Goal: Complete application form: Complete application form

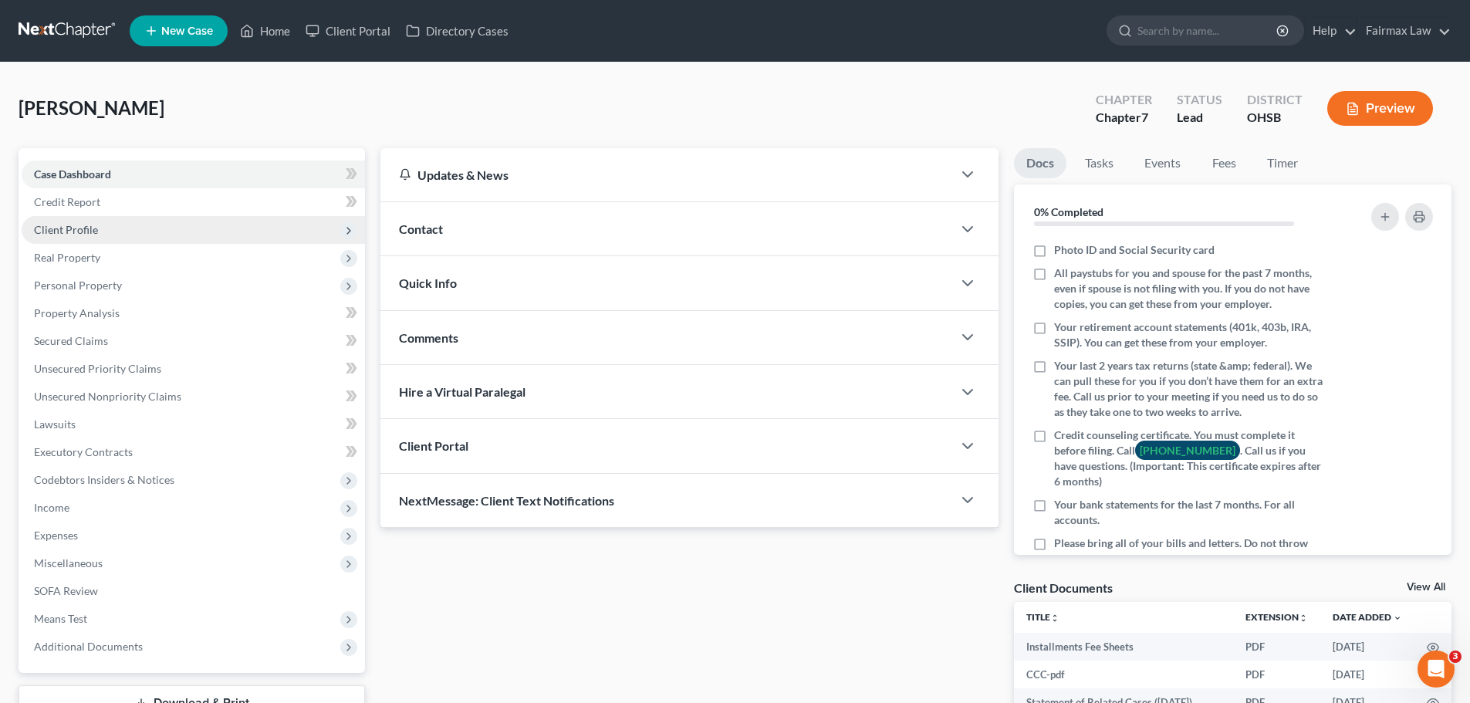
click at [80, 231] on span "Client Profile" at bounding box center [66, 229] width 64 height 13
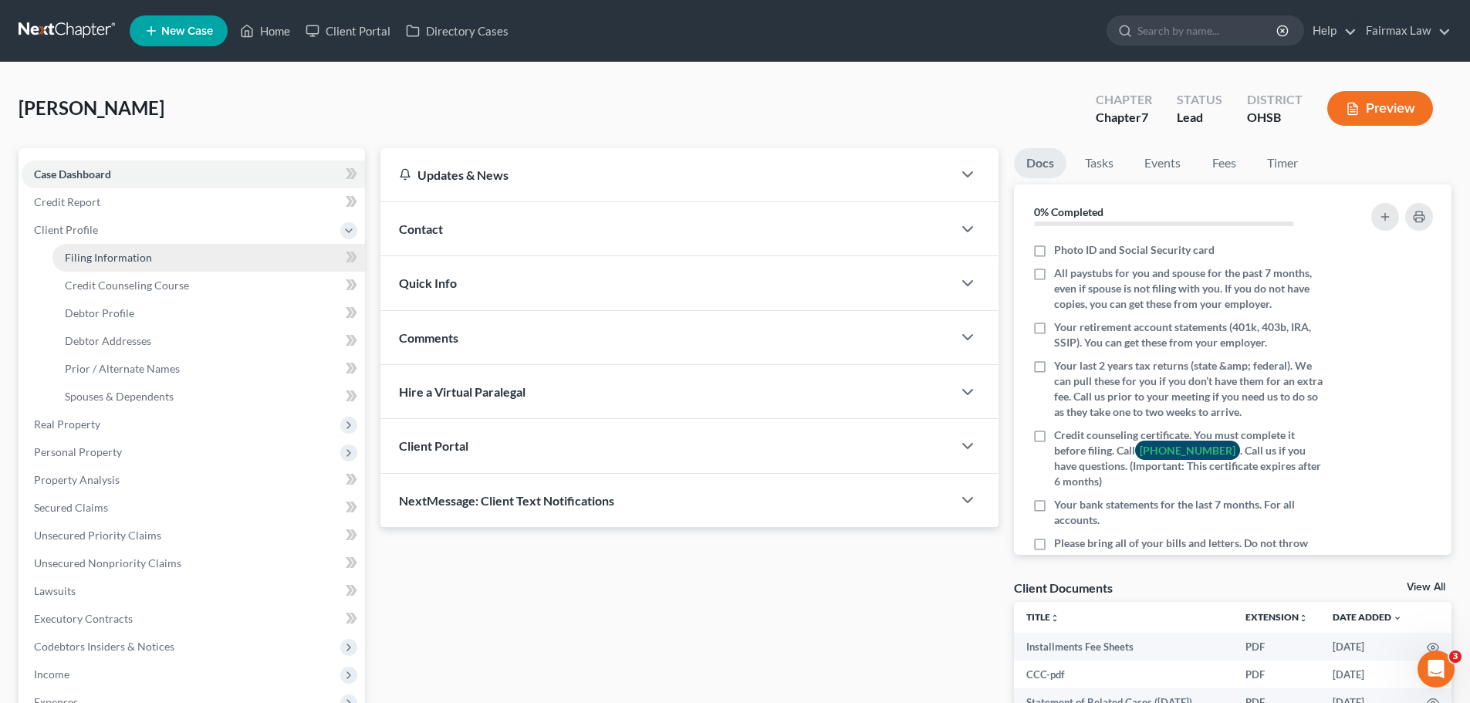
click at [113, 255] on span "Filing Information" at bounding box center [108, 257] width 87 height 13
select select "1"
select select "0"
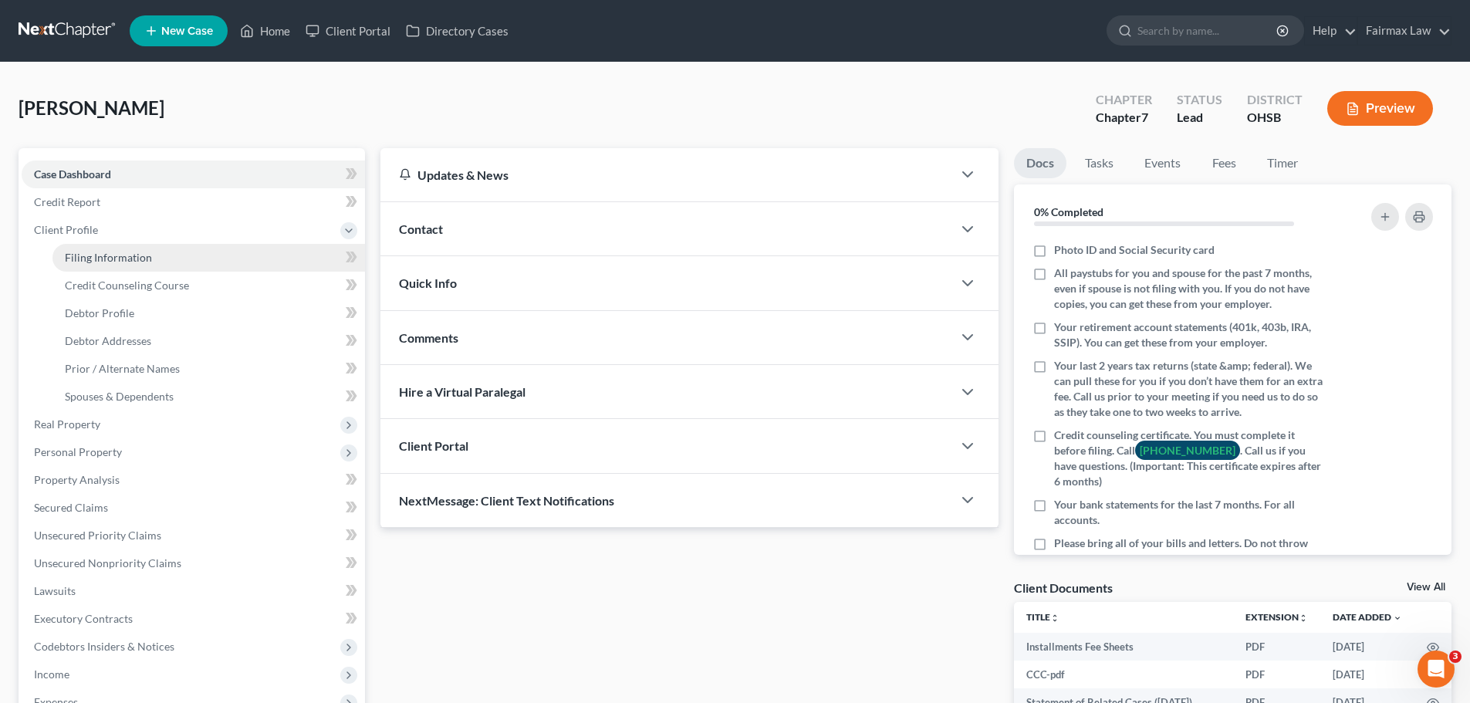
select select "36"
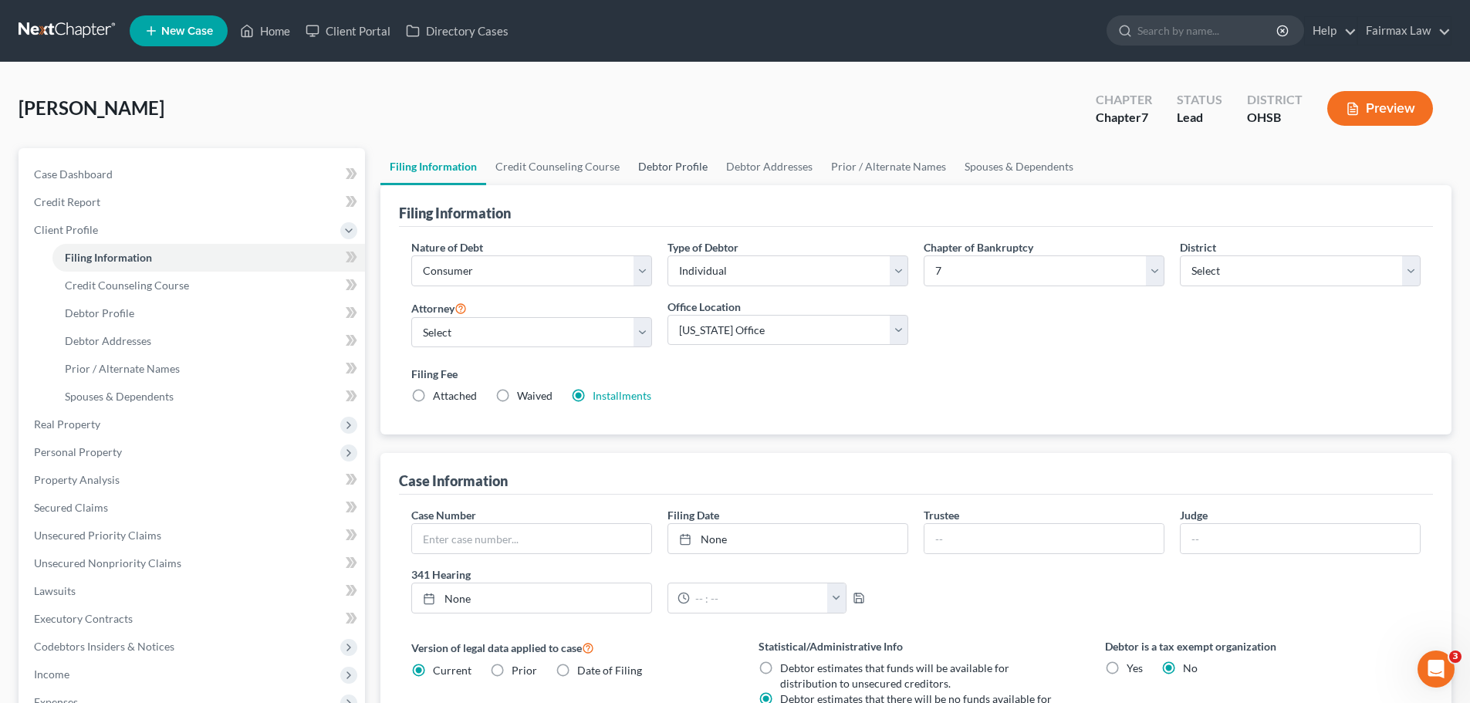
click at [634, 152] on link "Debtor Profile" at bounding box center [673, 166] width 88 height 37
select select "0"
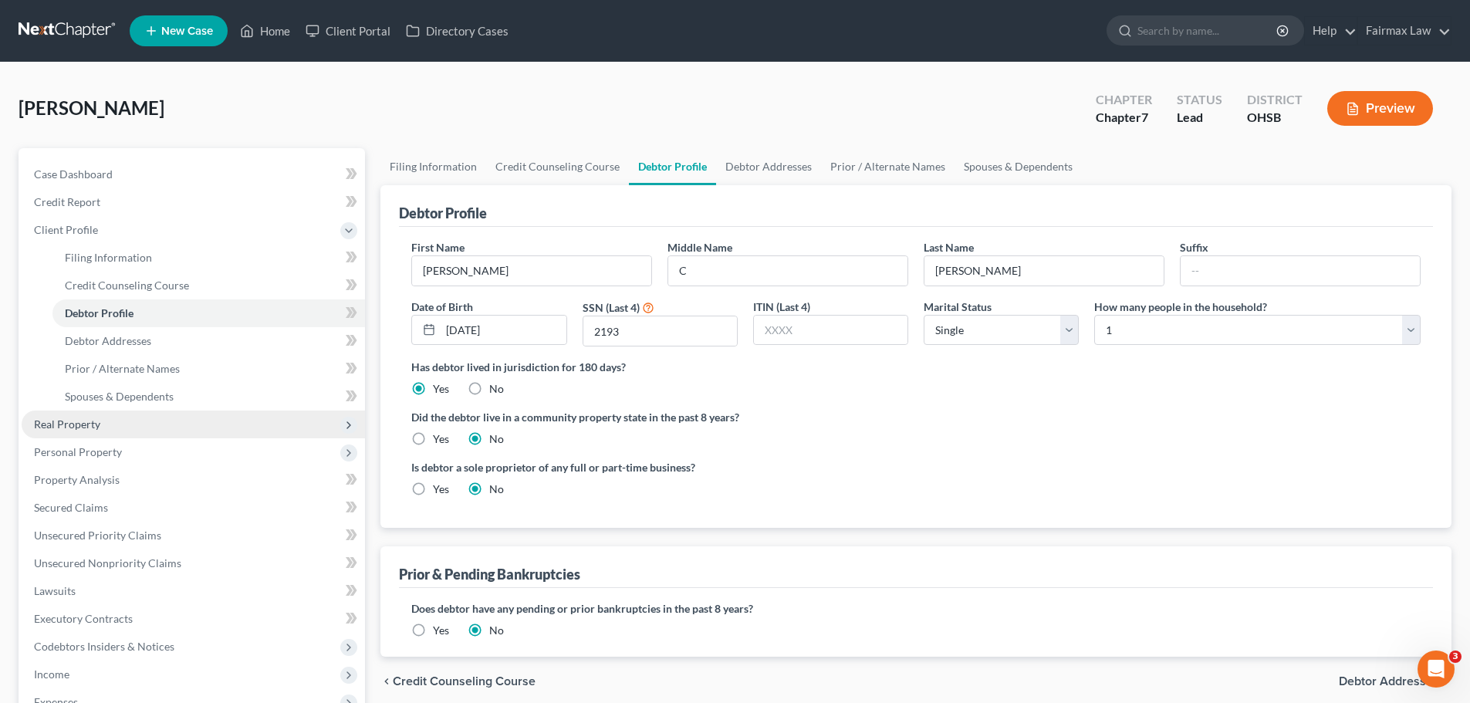
click at [131, 431] on span "Real Property" at bounding box center [193, 424] width 343 height 28
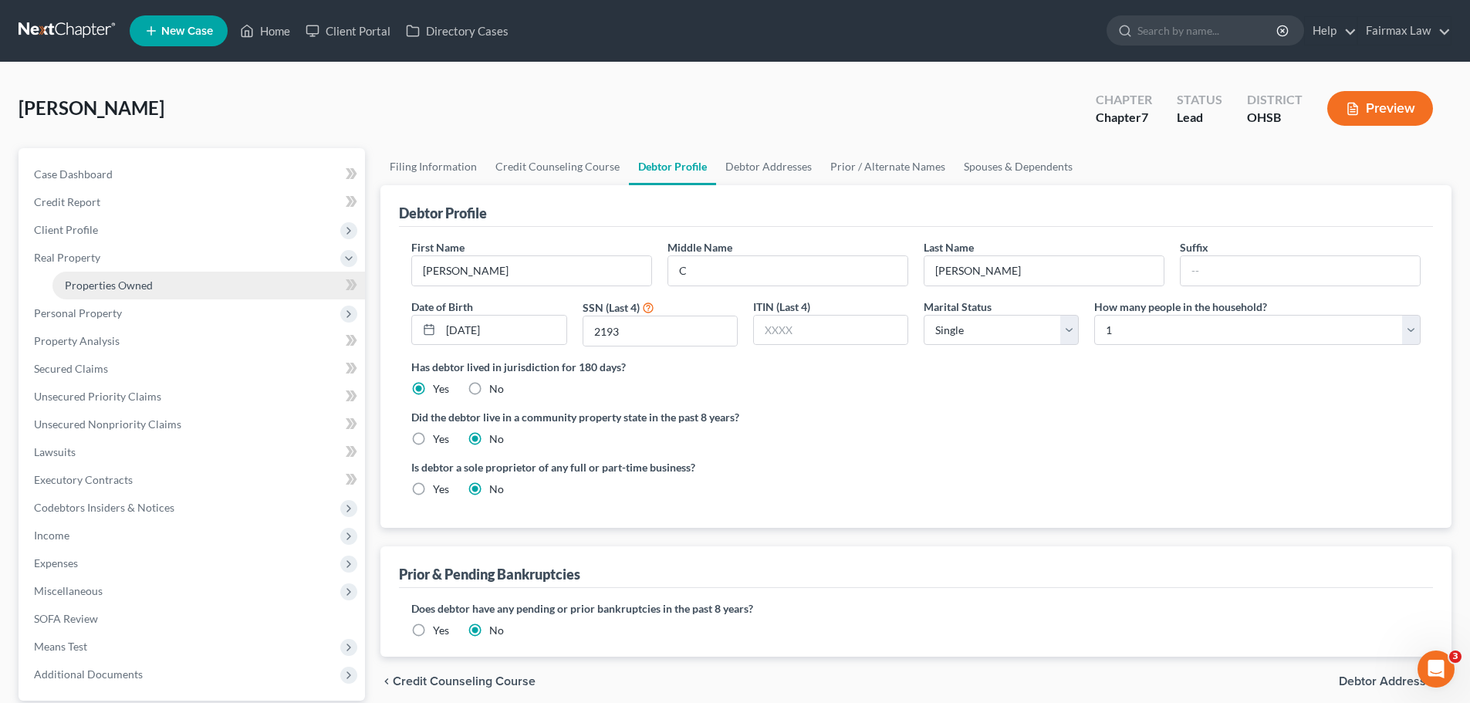
click at [140, 278] on span "Properties Owned" at bounding box center [109, 284] width 88 height 13
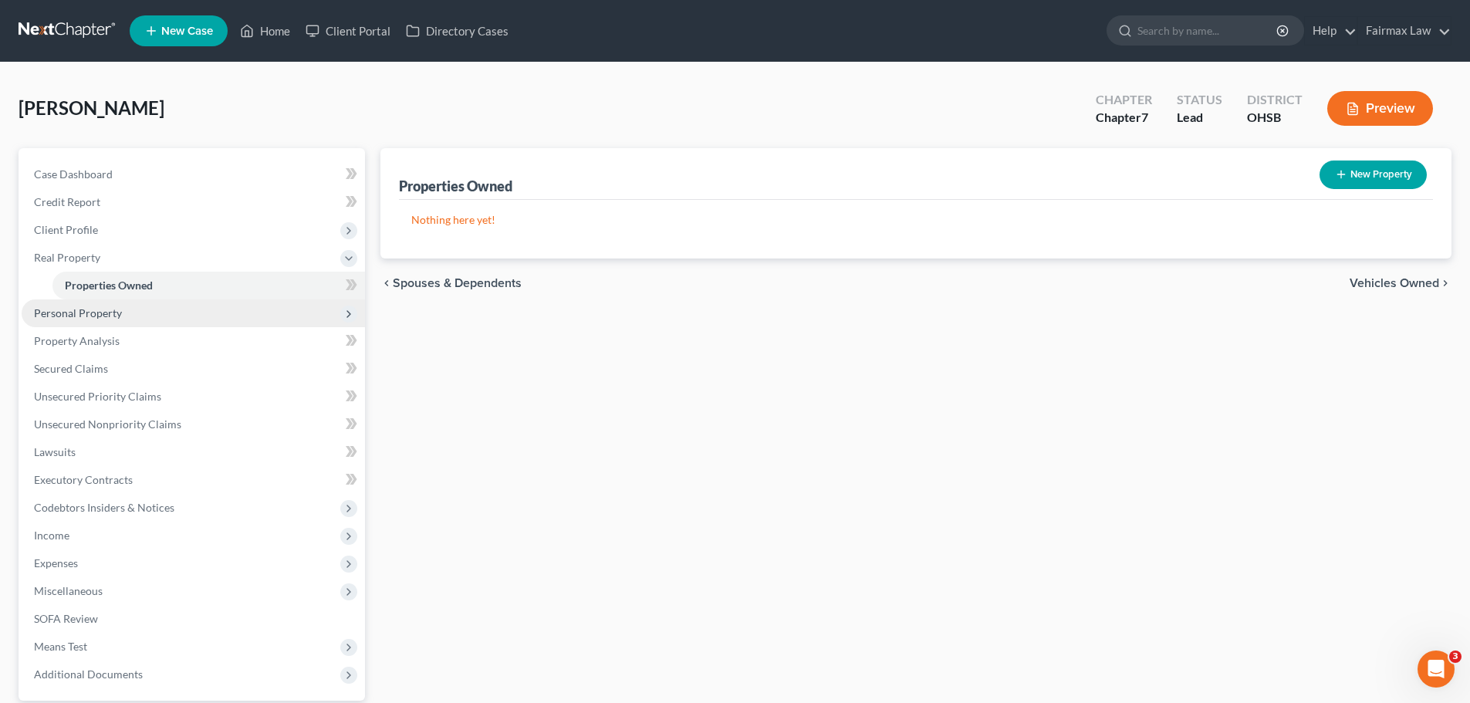
click at [128, 301] on span "Personal Property" at bounding box center [193, 313] width 343 height 28
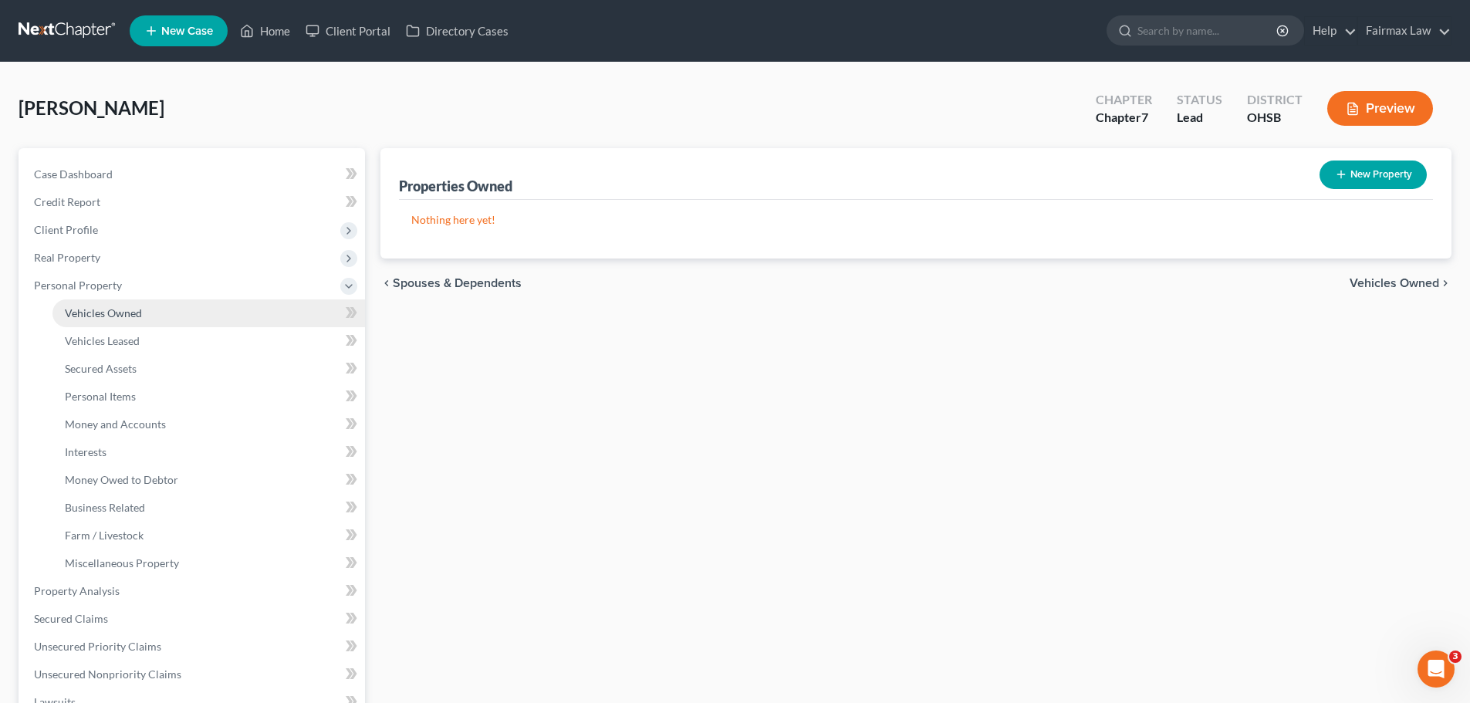
click at [126, 308] on span "Vehicles Owned" at bounding box center [103, 312] width 77 height 13
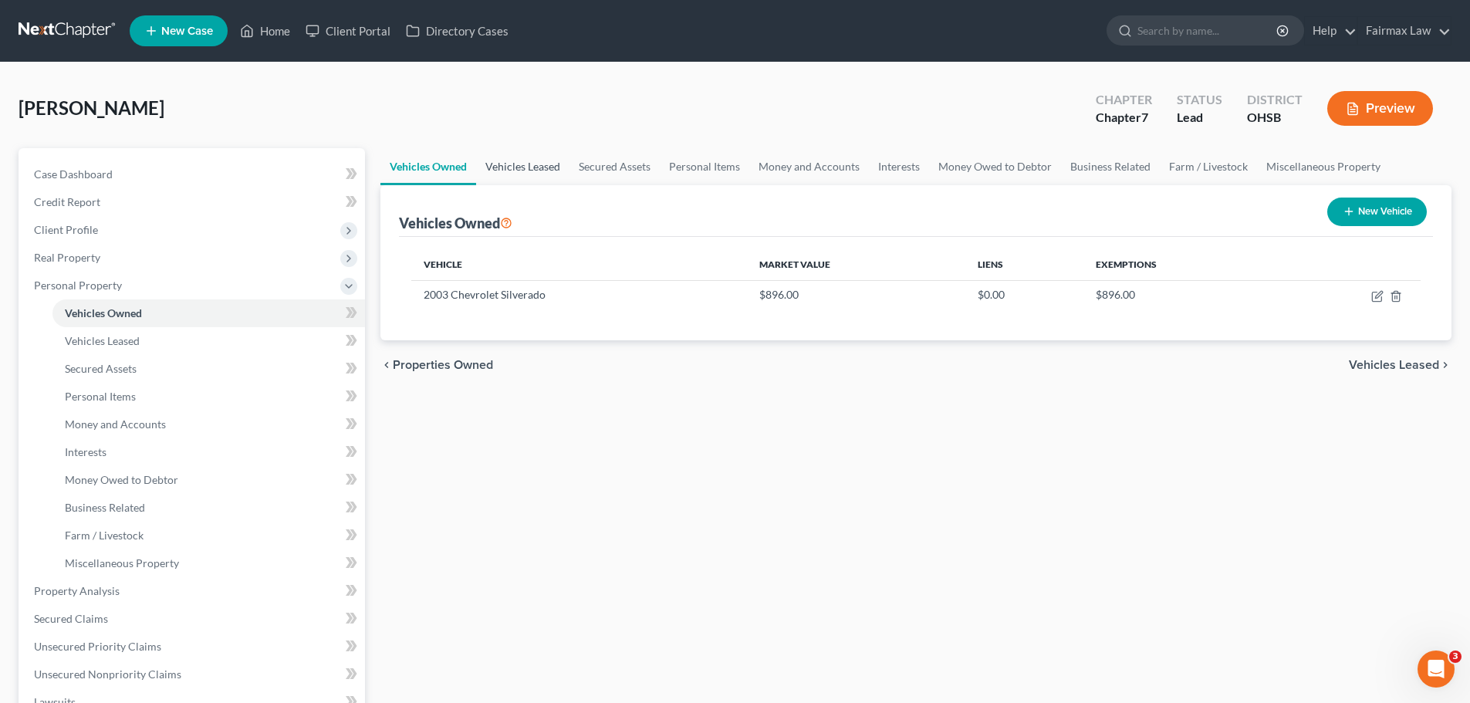
click at [540, 167] on link "Vehicles Leased" at bounding box center [522, 166] width 93 height 37
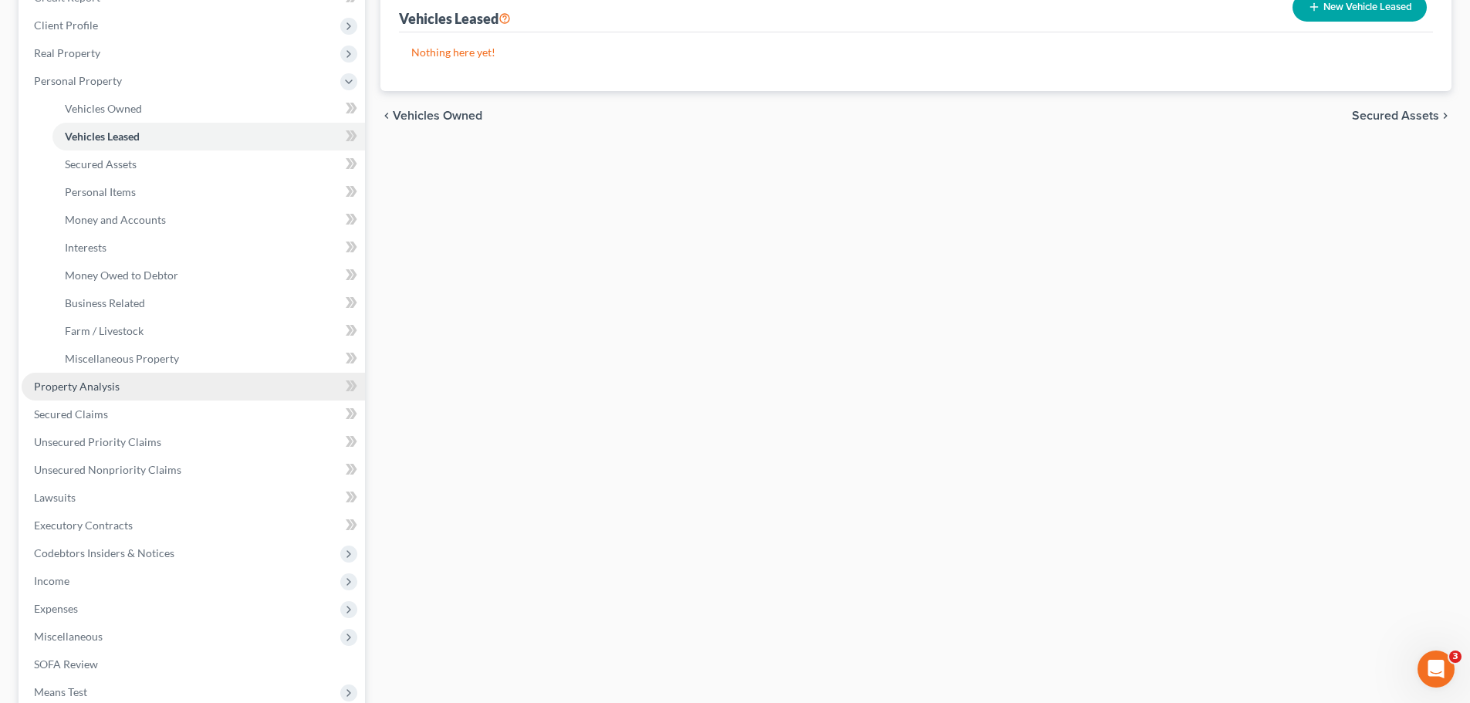
scroll to position [231, 0]
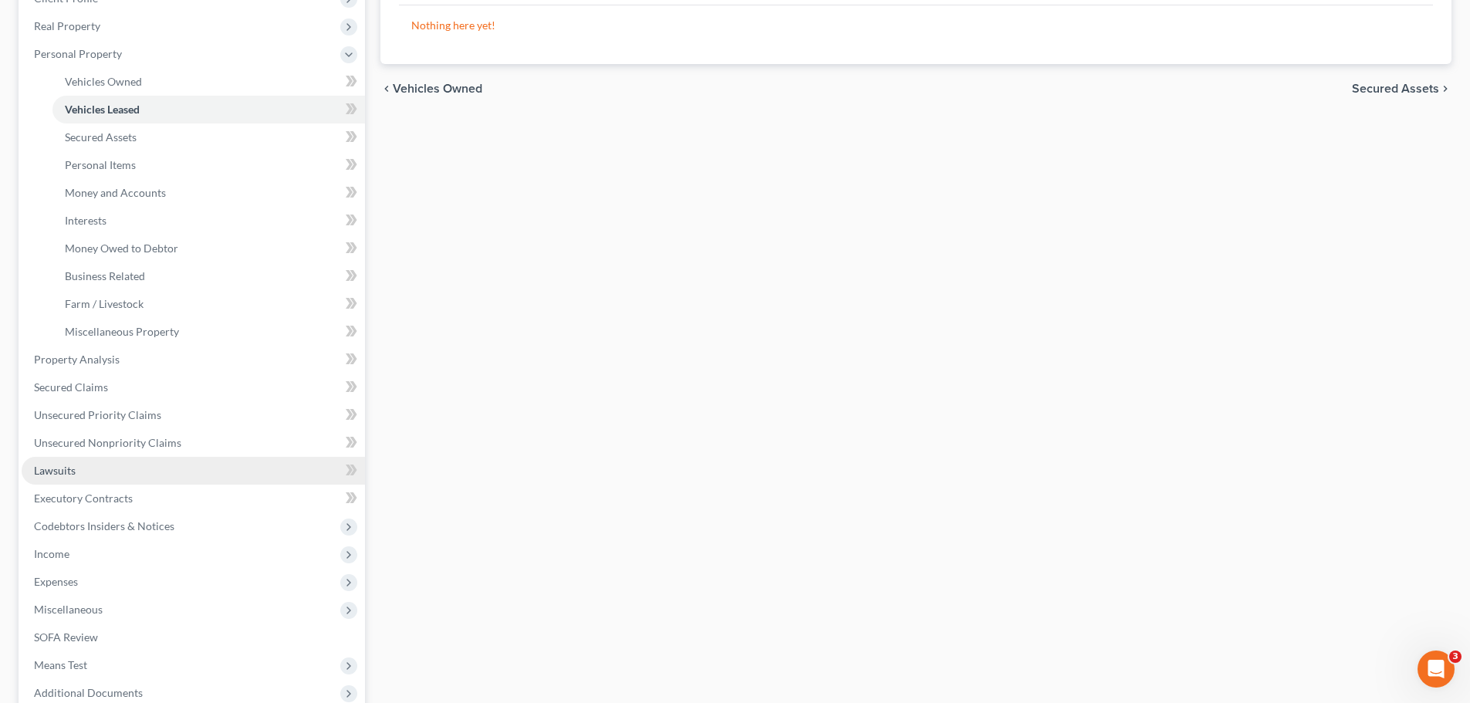
click at [77, 472] on link "Lawsuits" at bounding box center [193, 471] width 343 height 28
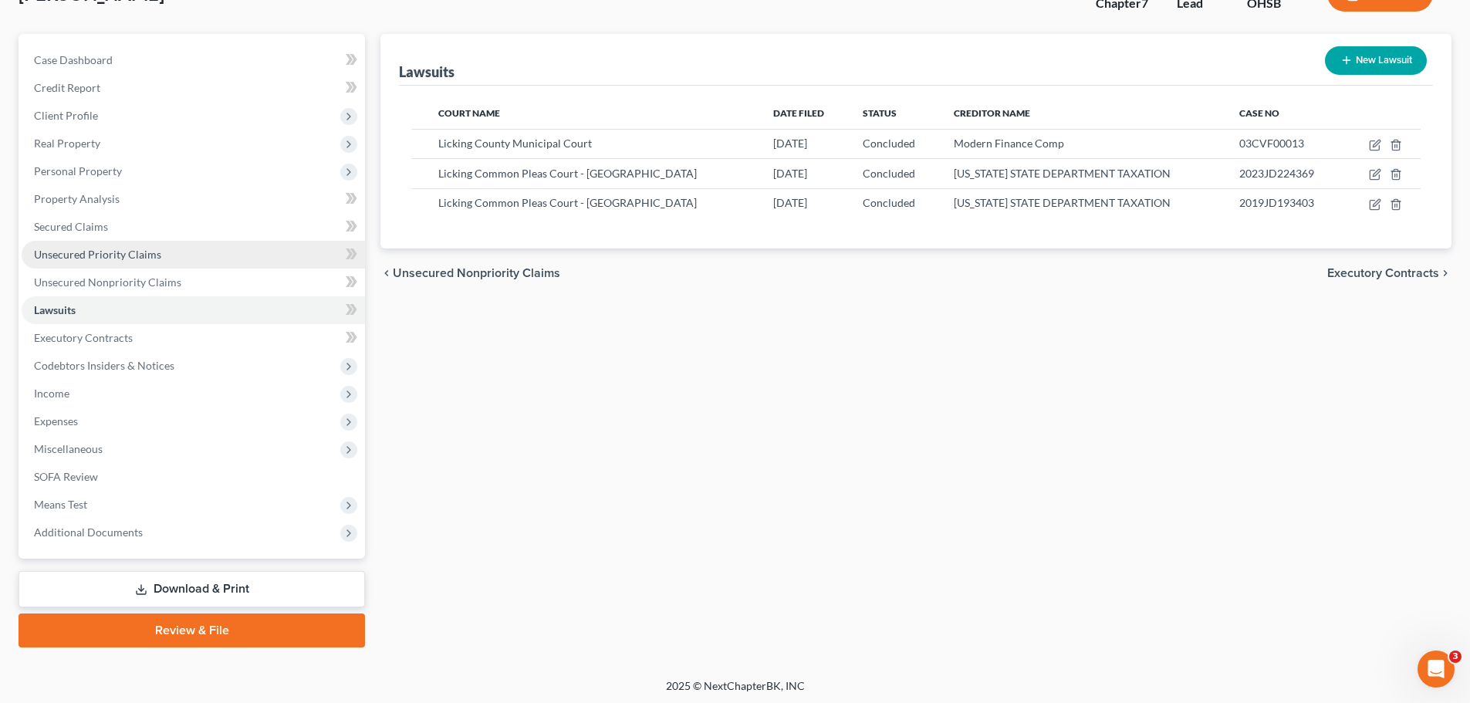
scroll to position [117, 0]
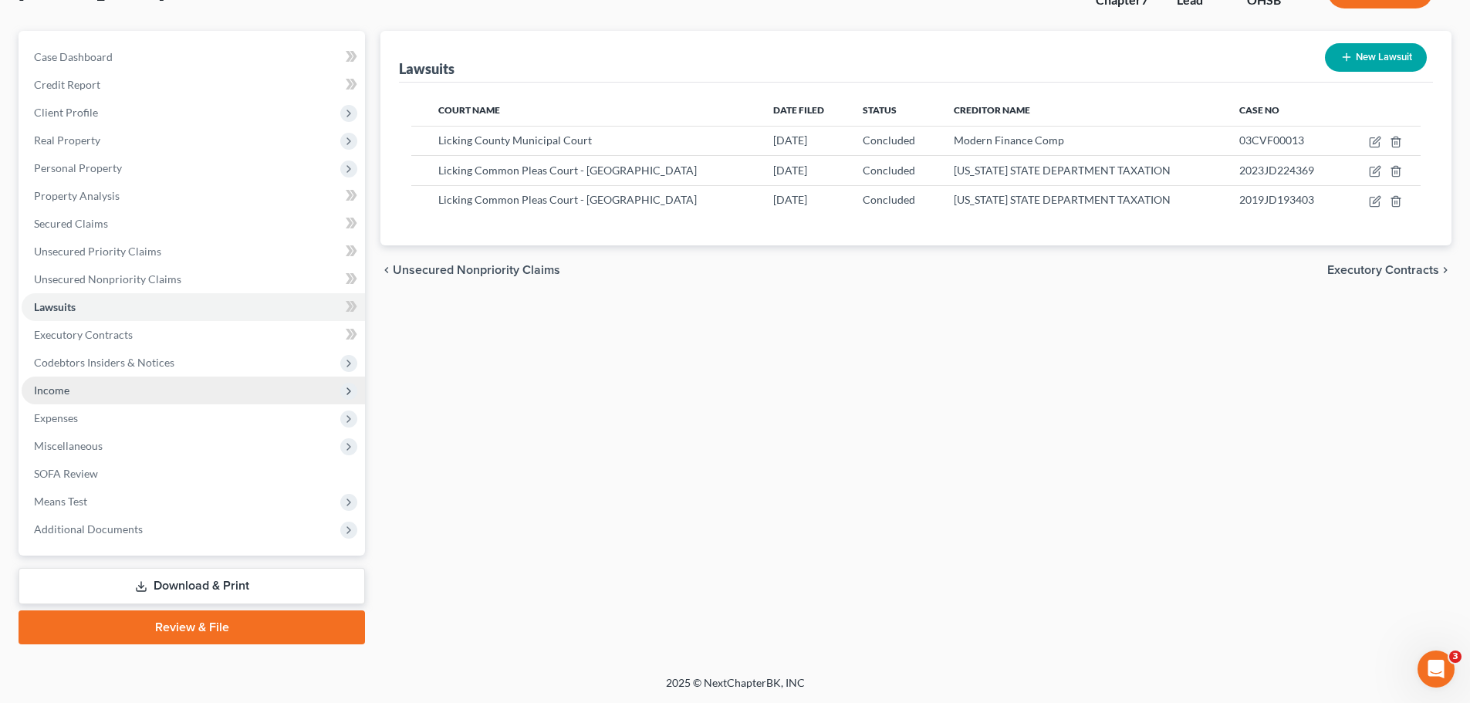
click at [77, 393] on span "Income" at bounding box center [193, 390] width 343 height 28
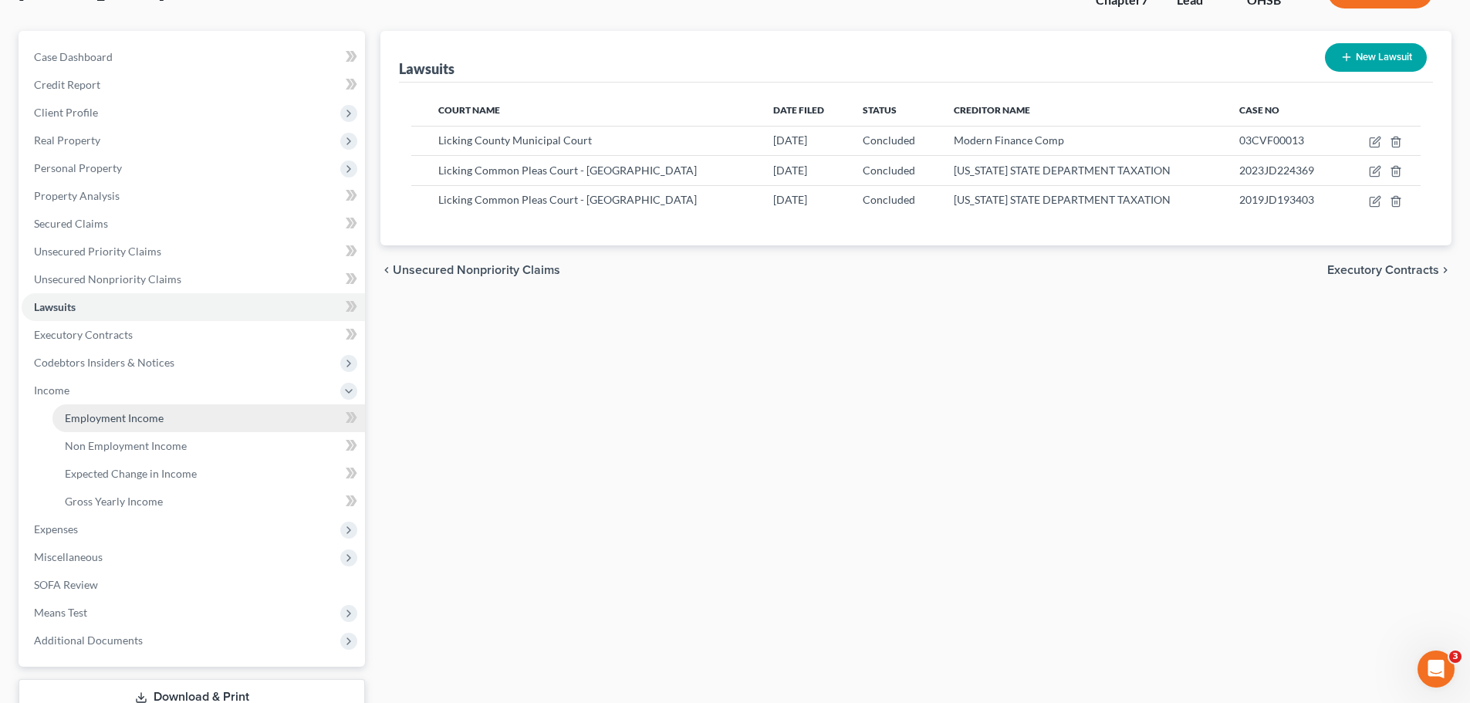
click at [91, 407] on link "Employment Income" at bounding box center [208, 418] width 312 height 28
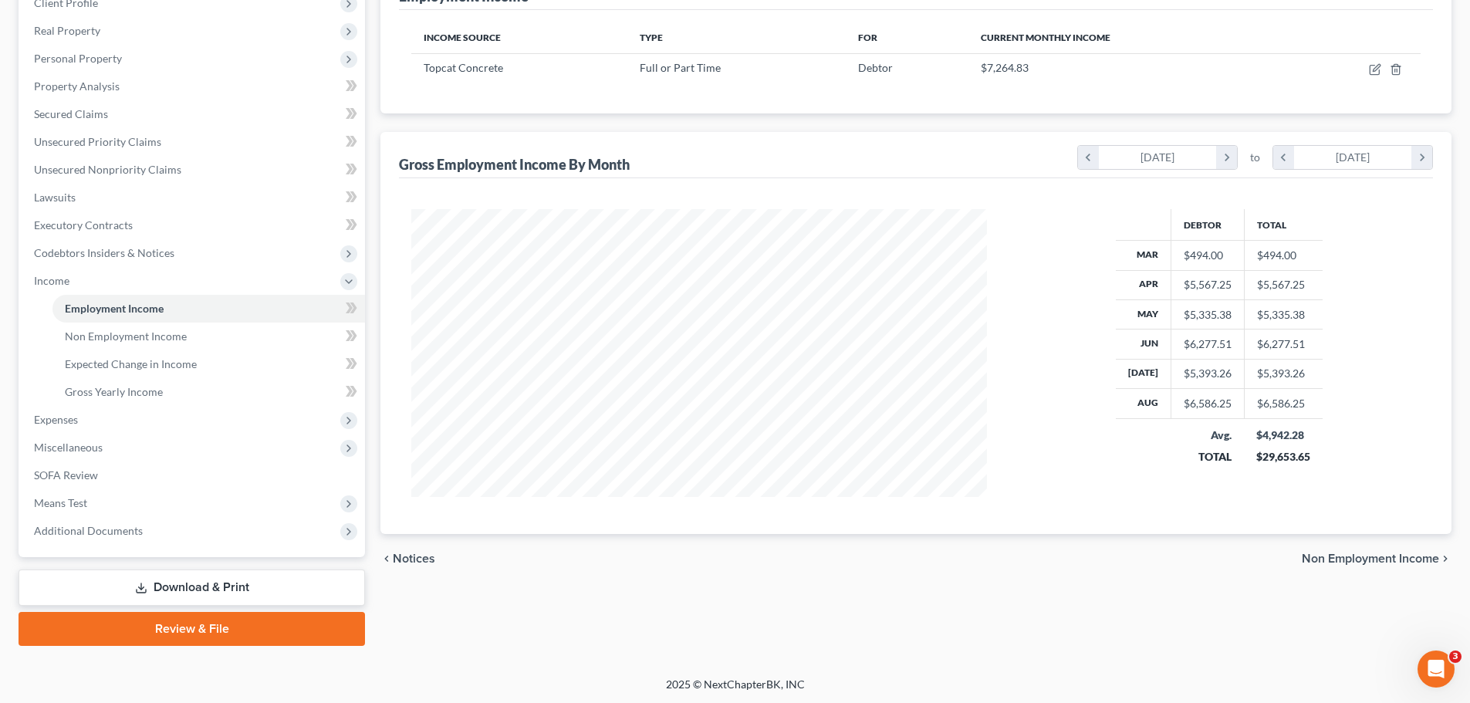
scroll to position [228, 0]
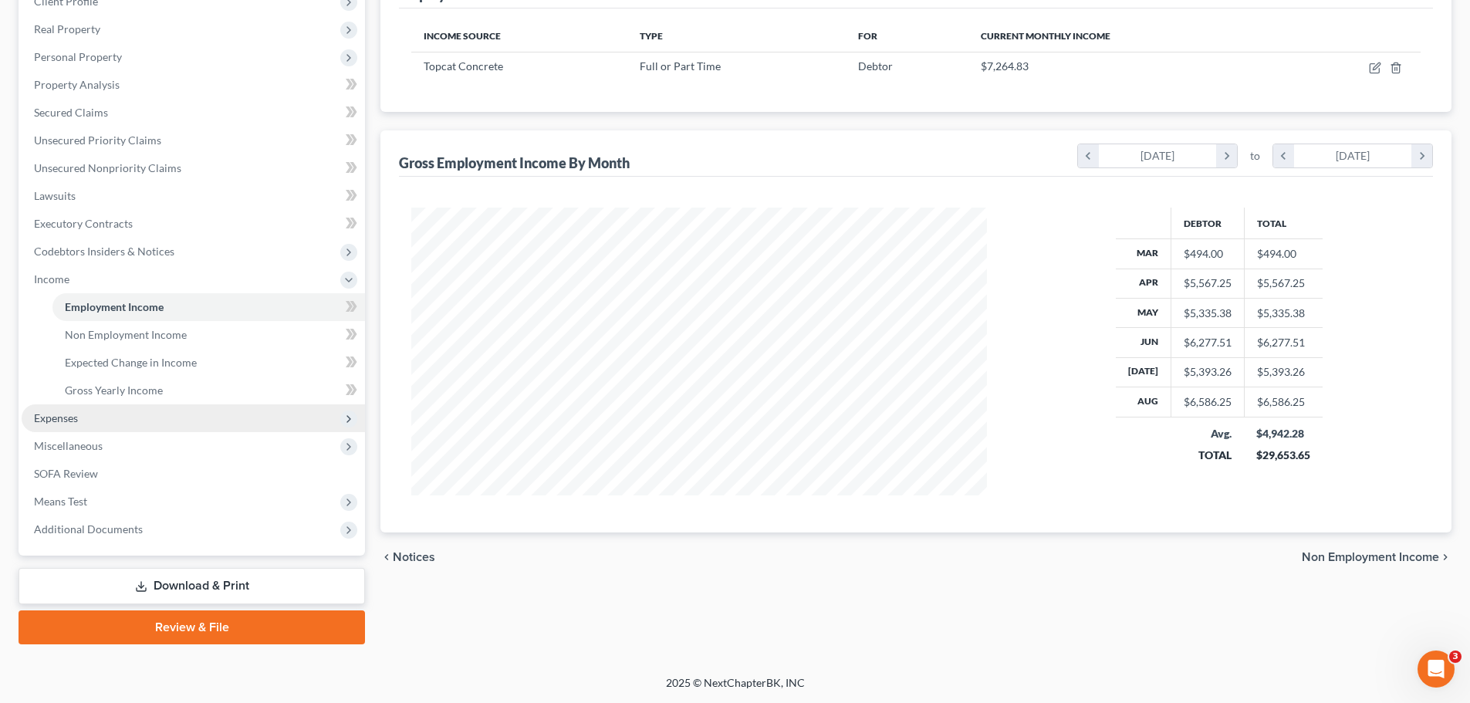
click at [73, 418] on span "Expenses" at bounding box center [56, 417] width 44 height 13
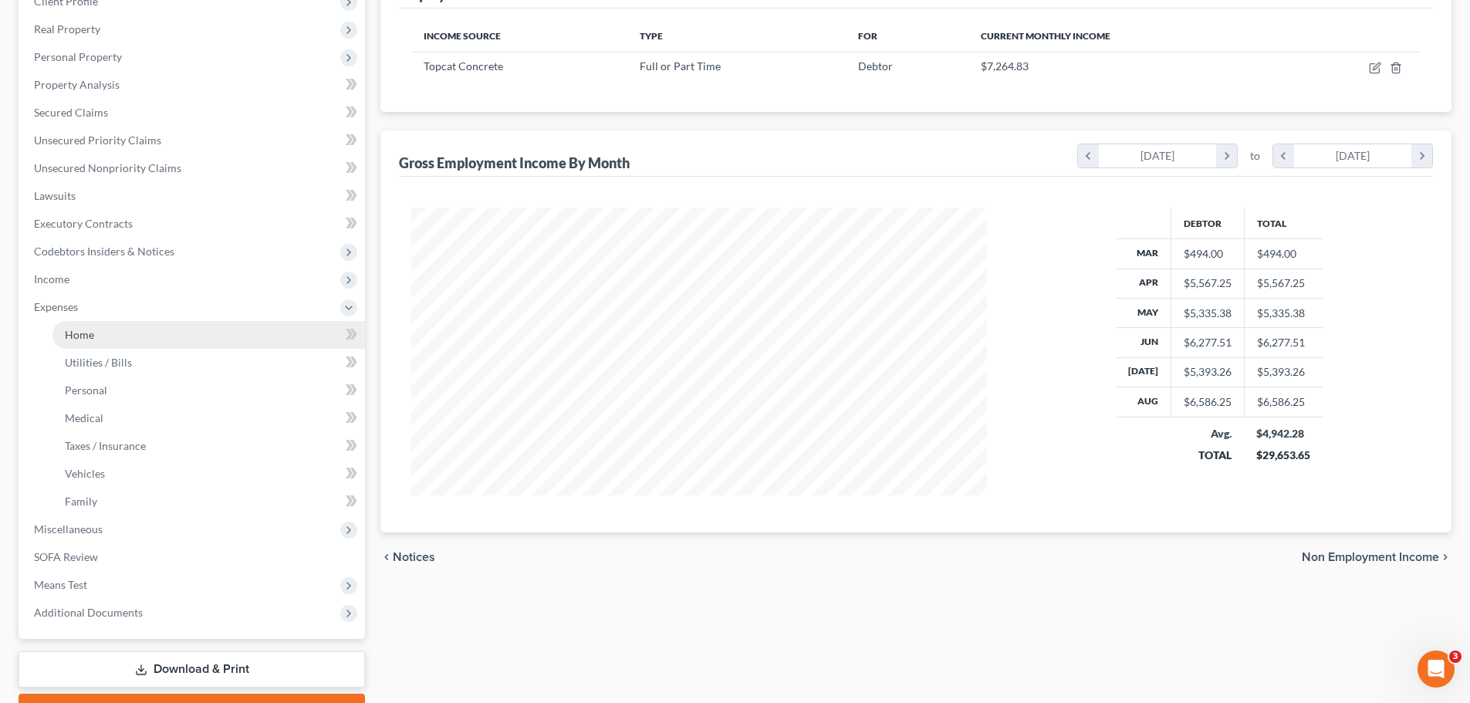
click at [82, 326] on link "Home" at bounding box center [208, 335] width 312 height 28
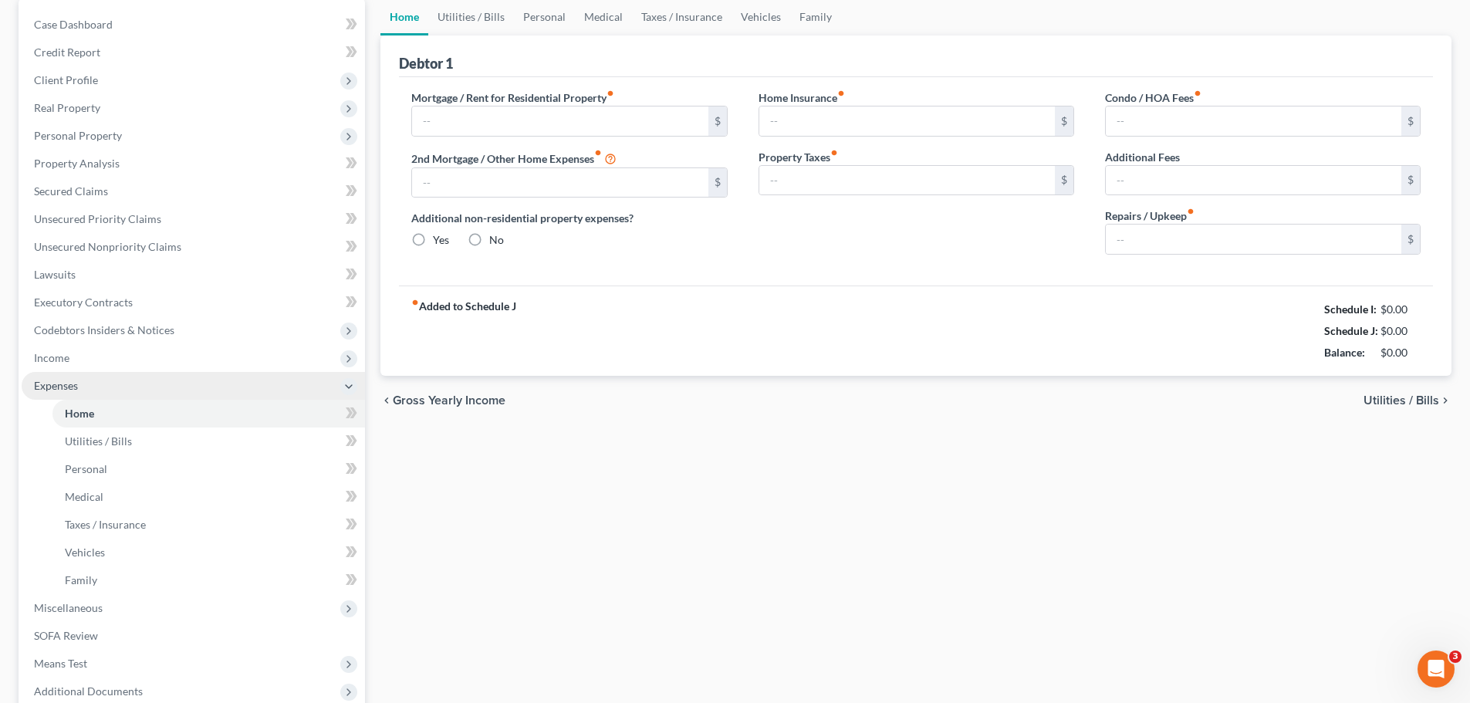
scroll to position [7, 0]
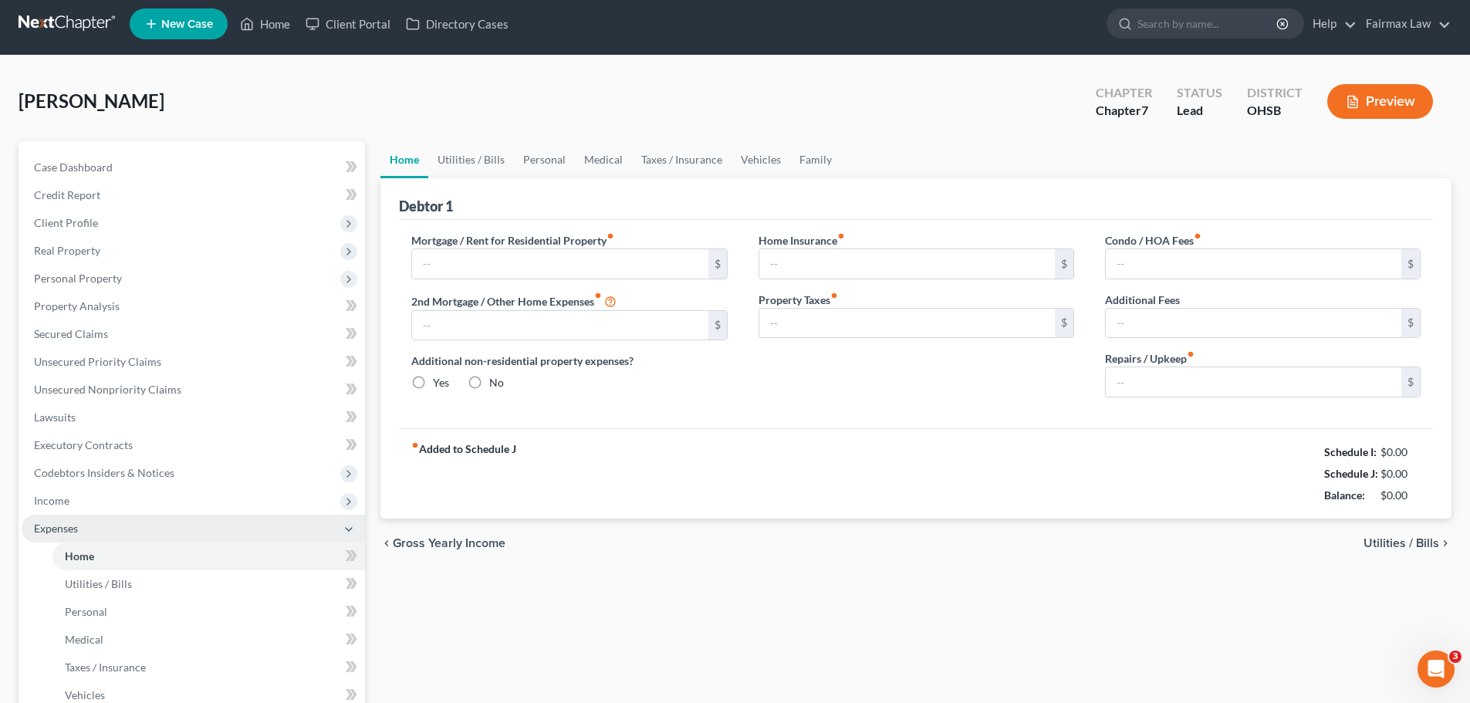
type input "1,000.00"
type input "0.00"
radio input "true"
type input "0.00"
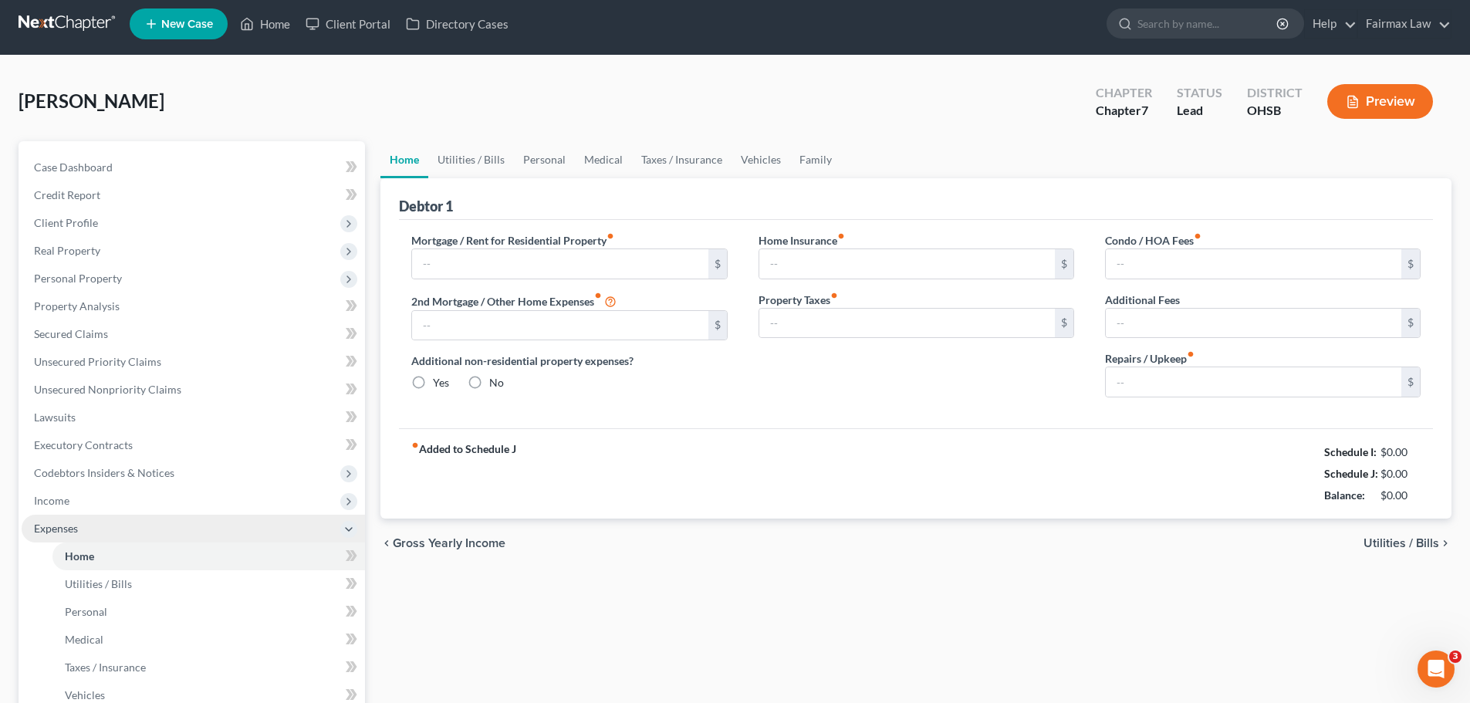
type input "0.00"
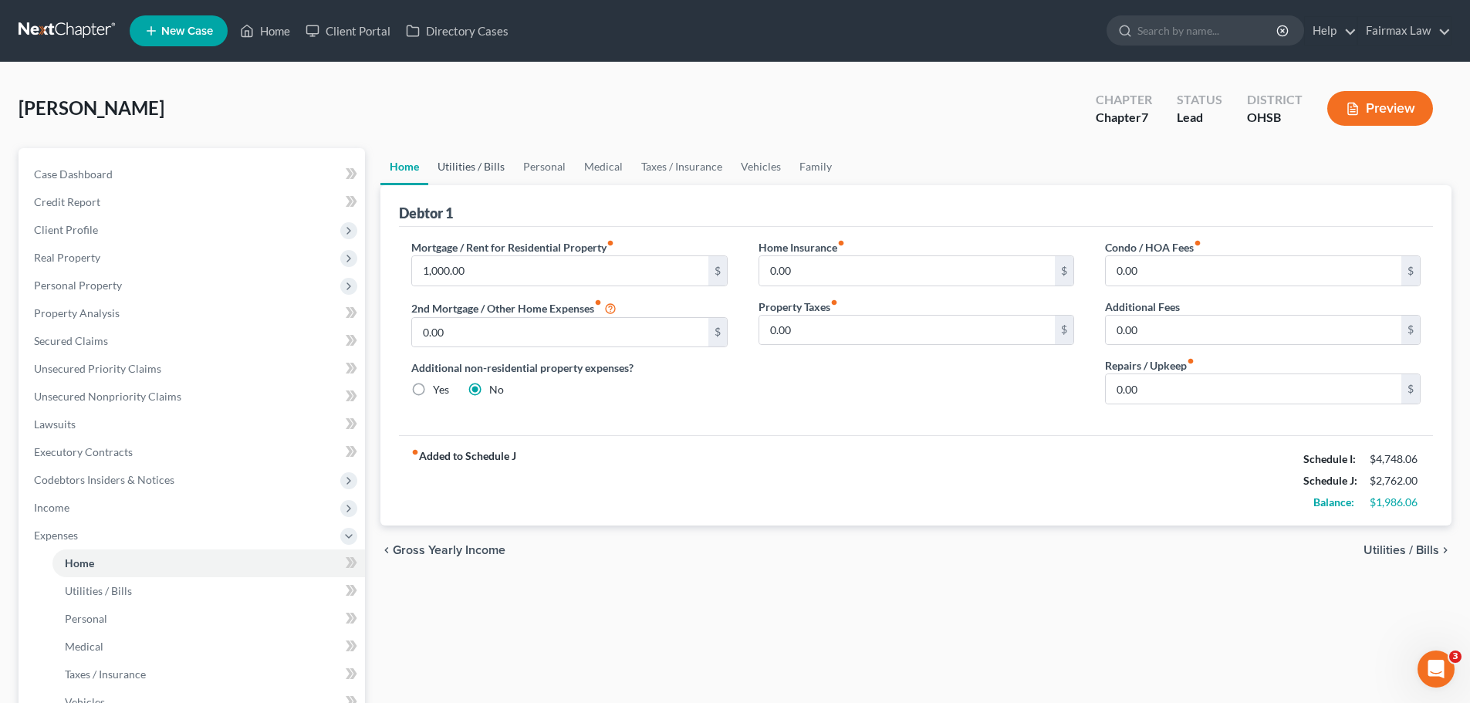
click at [461, 161] on link "Utilities / Bills" at bounding box center [471, 166] width 86 height 37
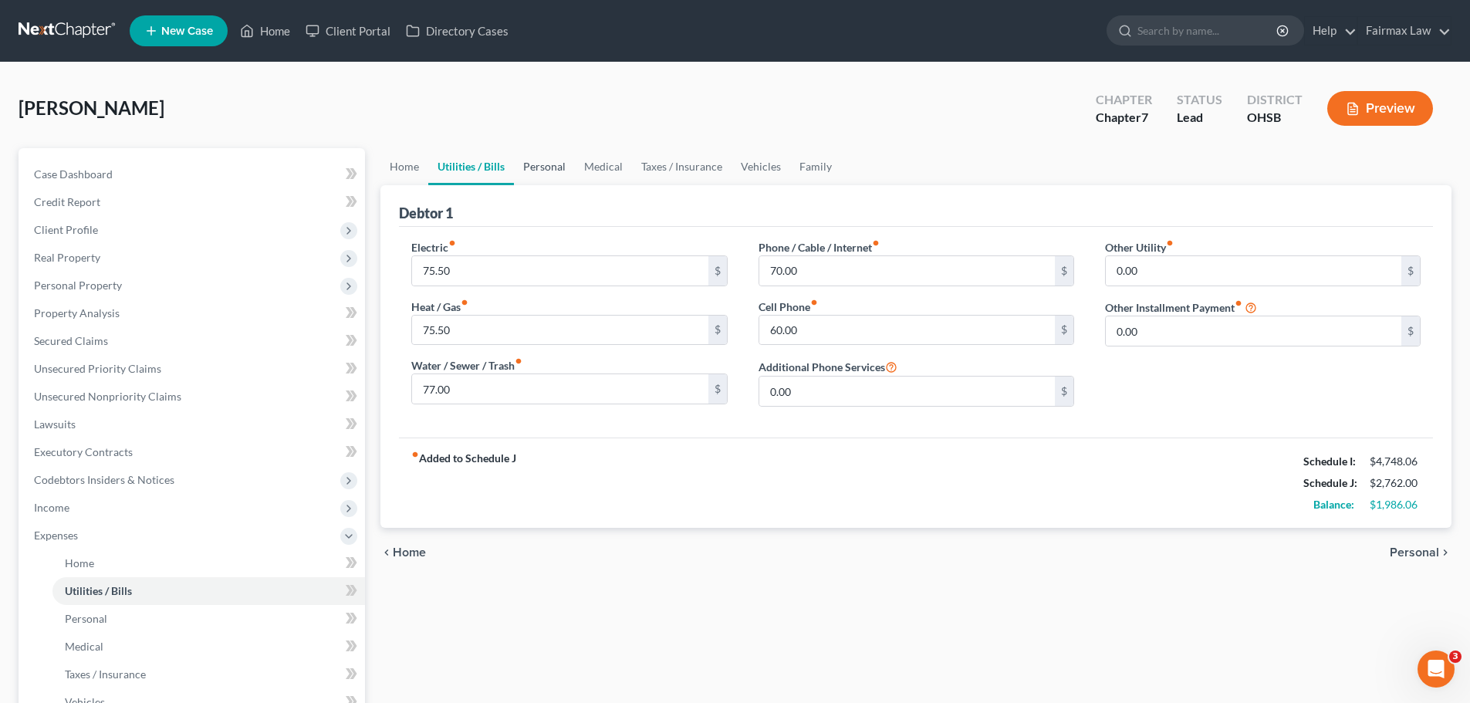
click at [519, 169] on link "Personal" at bounding box center [544, 166] width 61 height 37
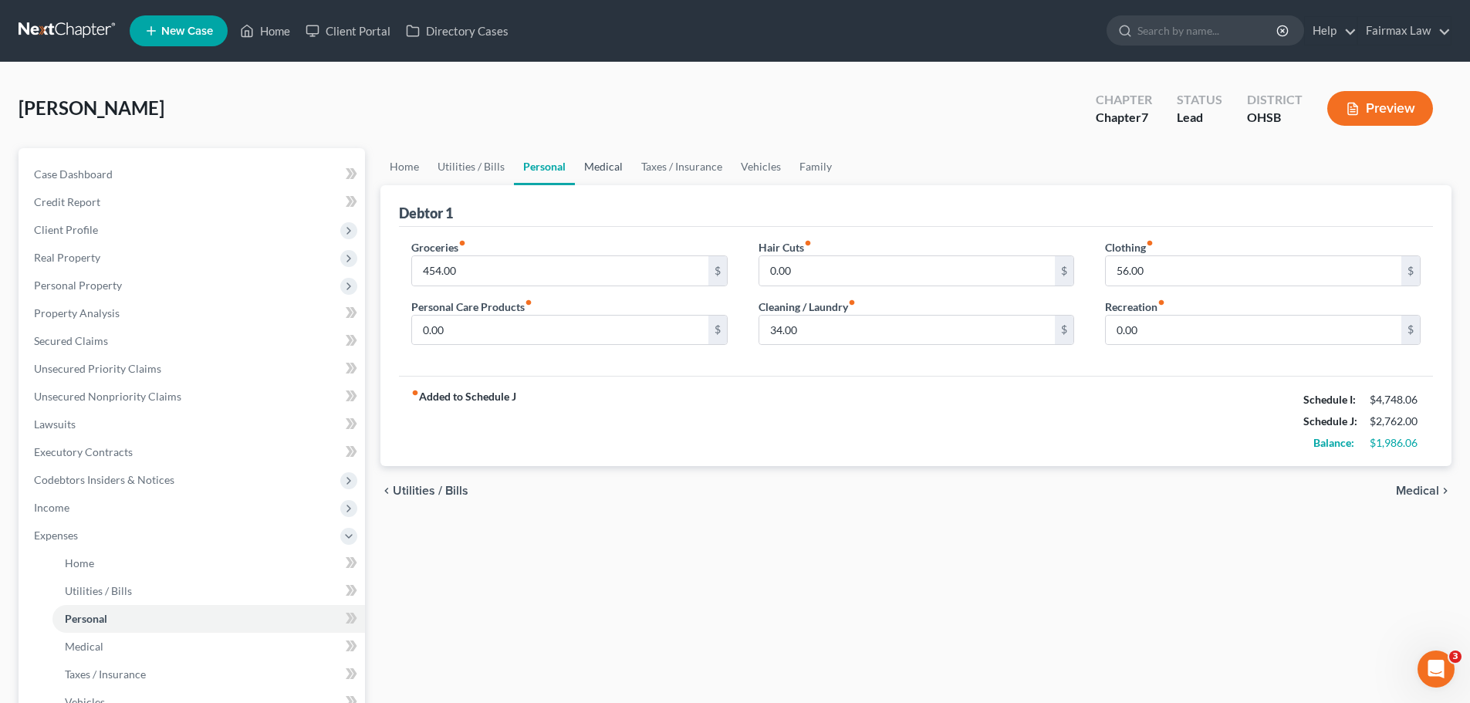
click at [583, 162] on link "Medical" at bounding box center [603, 166] width 57 height 37
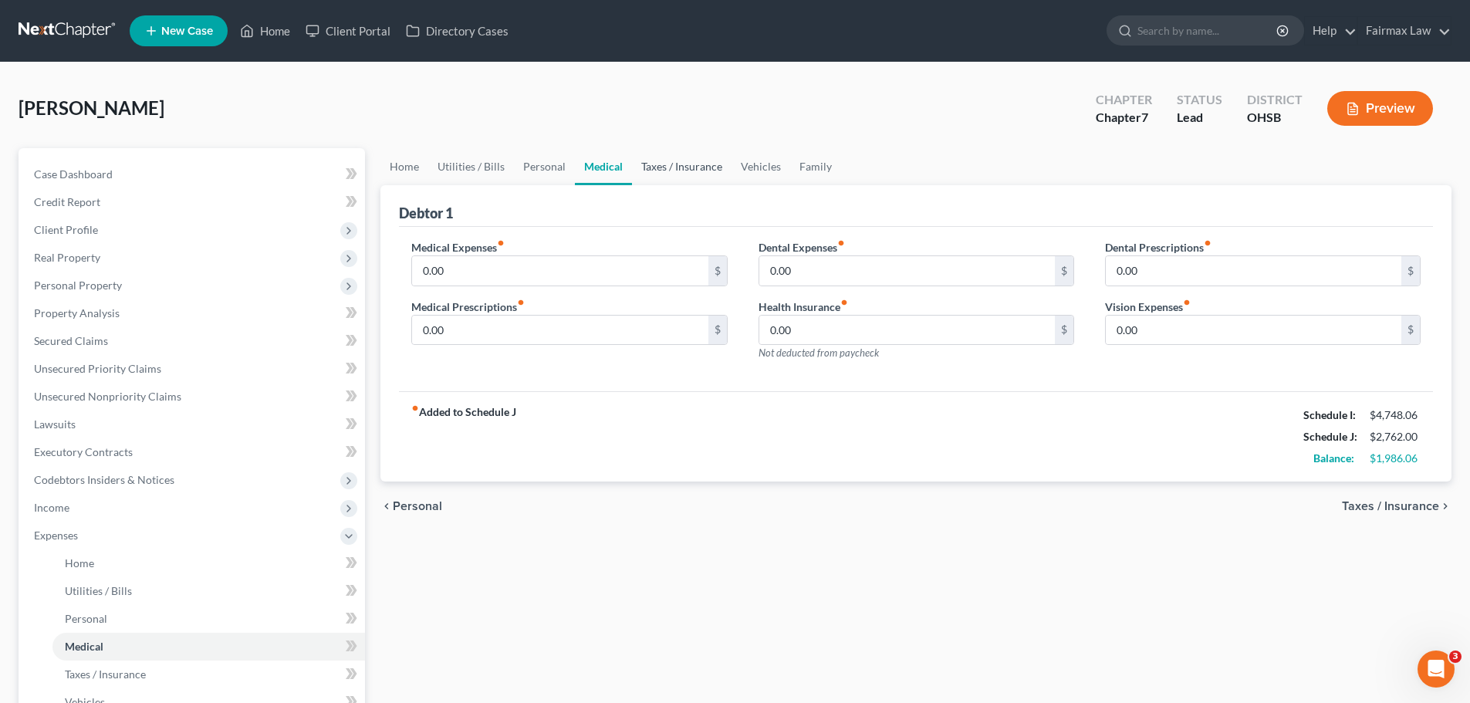
click at [653, 161] on link "Taxes / Insurance" at bounding box center [682, 166] width 100 height 37
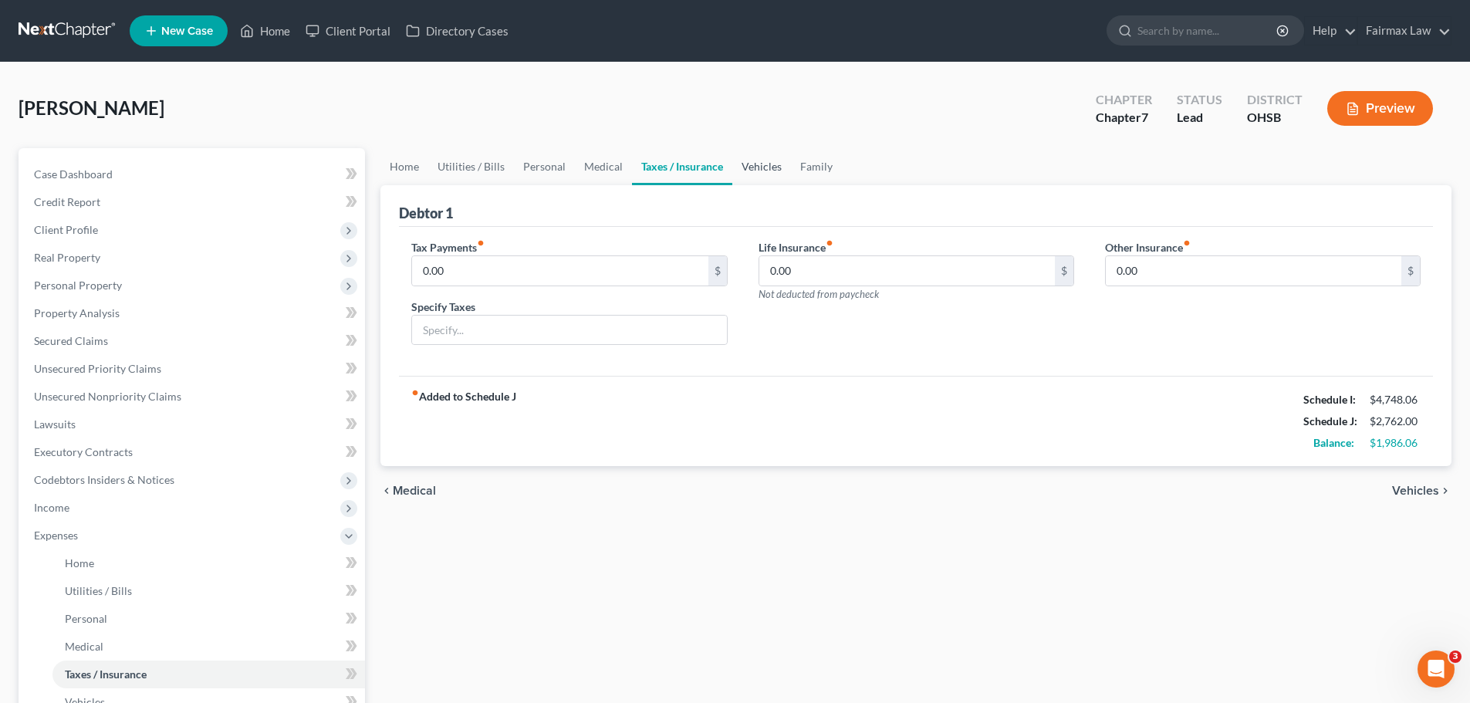
click at [751, 172] on link "Vehicles" at bounding box center [761, 166] width 59 height 37
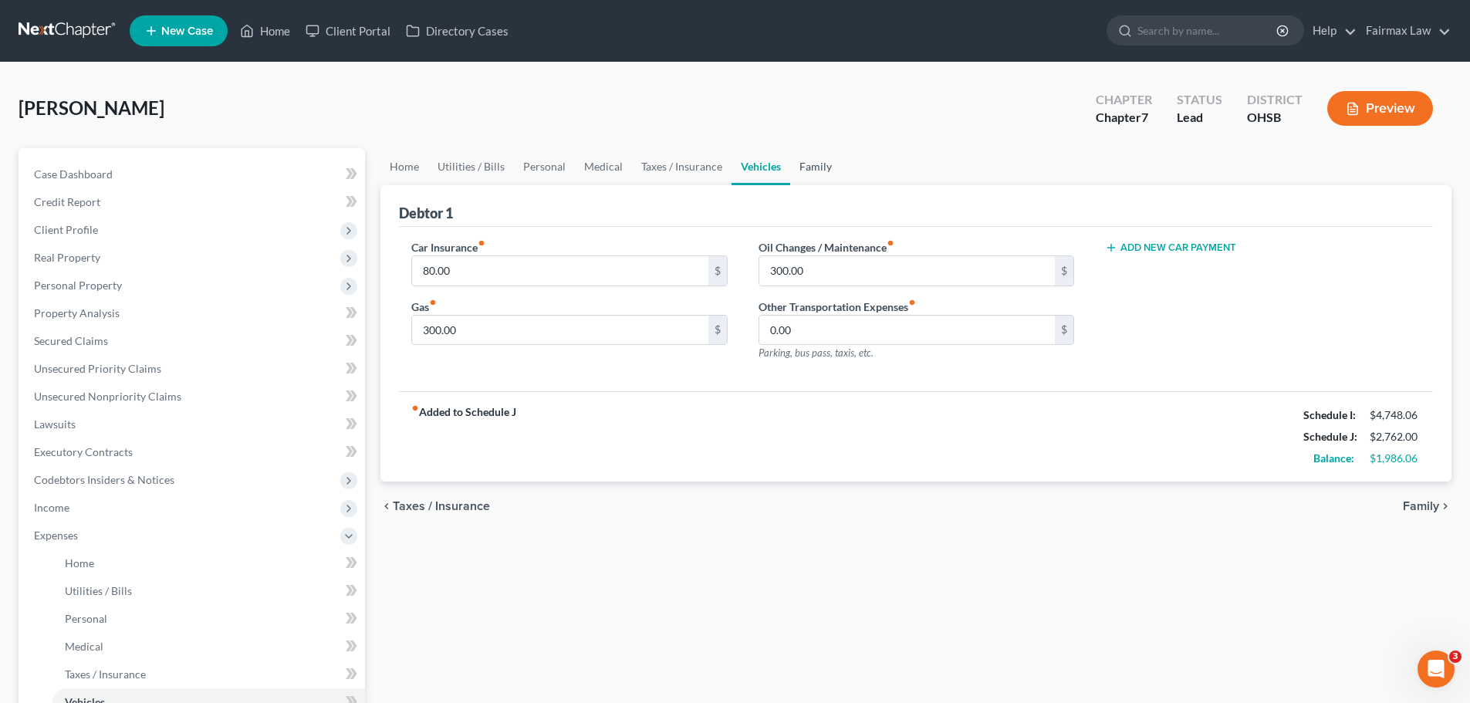
click at [798, 174] on link "Family" at bounding box center [815, 166] width 51 height 37
